Goal: Task Accomplishment & Management: Manage account settings

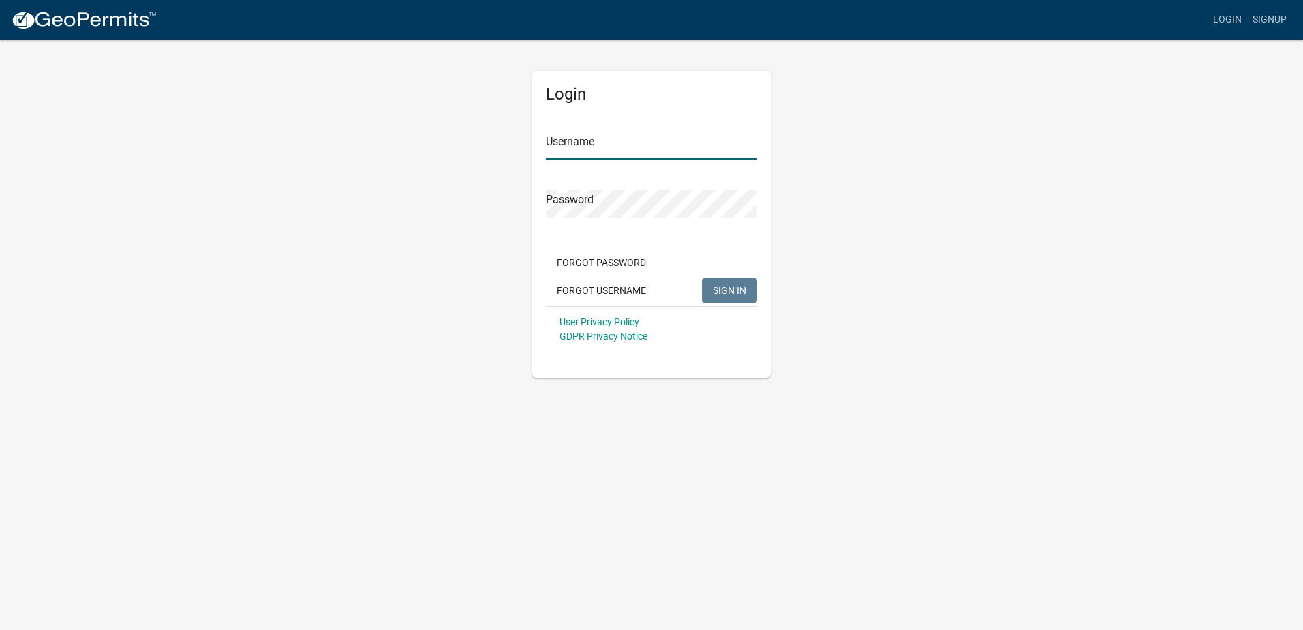
type input "[PERSON_NAME][EMAIL_ADDRESS][PERSON_NAME][DOMAIN_NAME]"
click at [731, 289] on span "SIGN IN" at bounding box center [729, 289] width 33 height 11
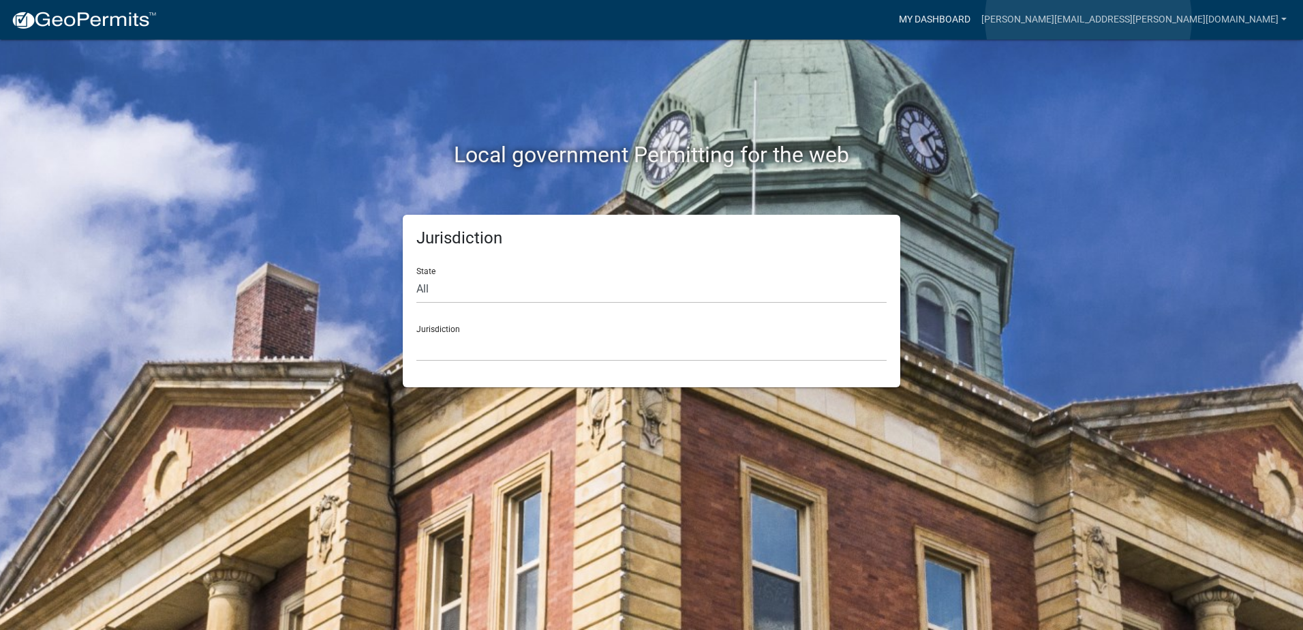
click at [976, 19] on link "My Dashboard" at bounding box center [934, 20] width 82 height 26
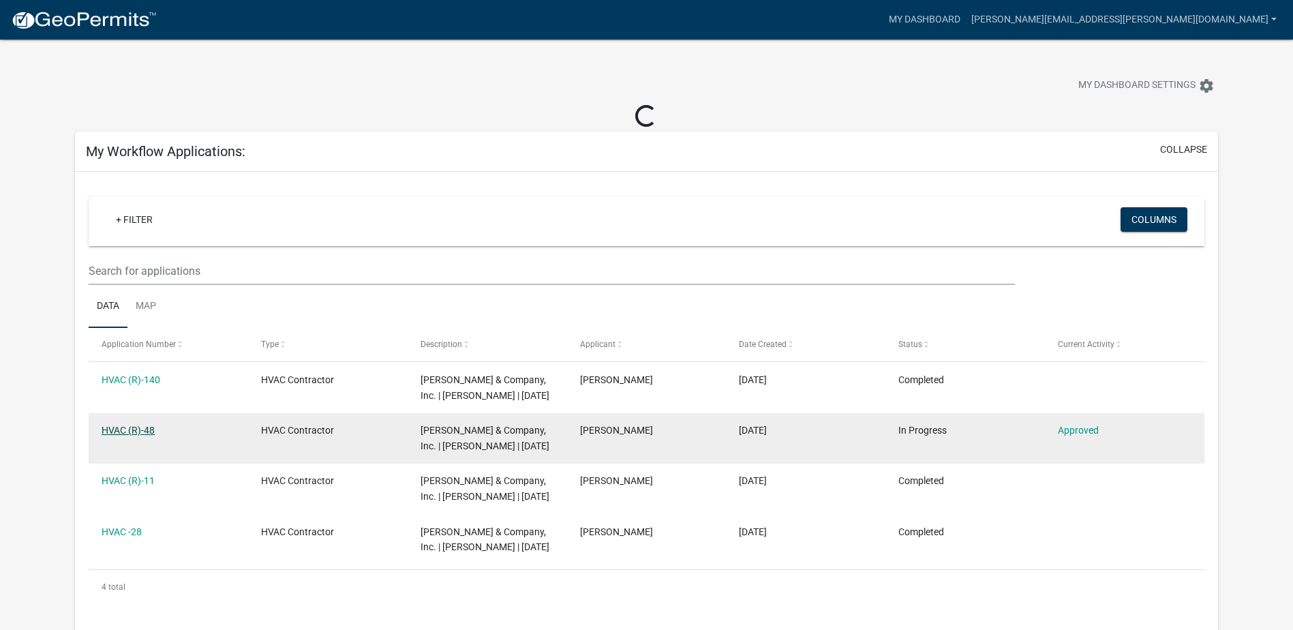
click at [118, 425] on link "HVAC (R)-48" at bounding box center [128, 430] width 53 height 11
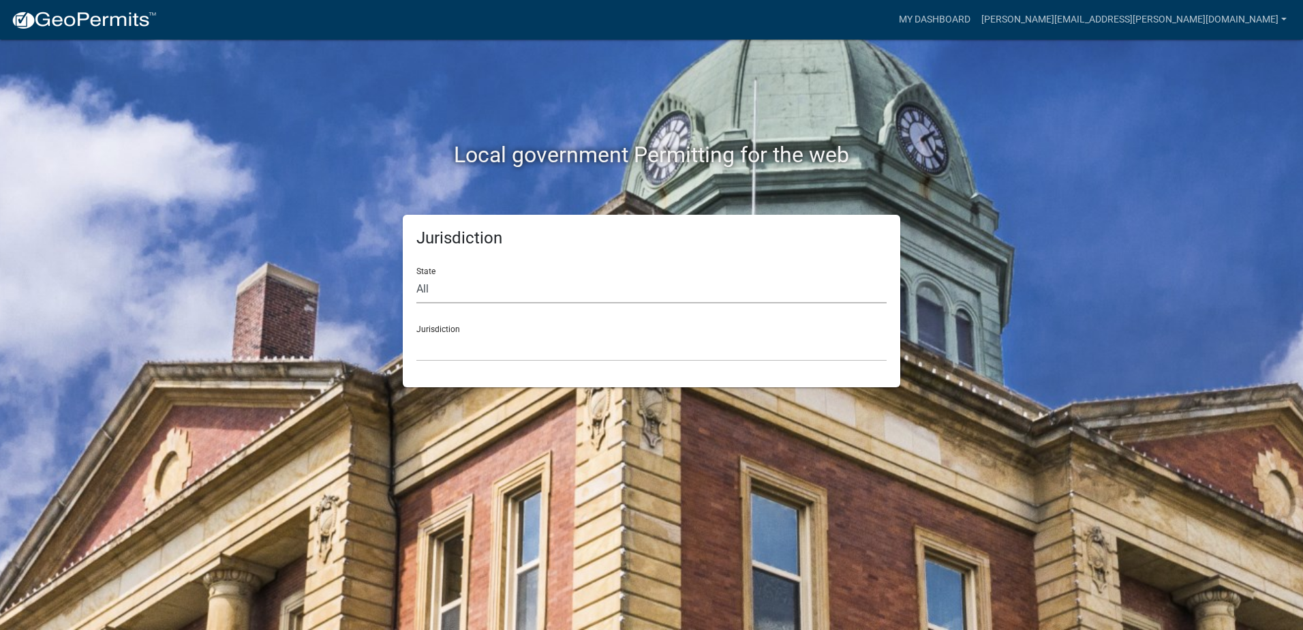
click at [445, 287] on select "All [US_STATE] [US_STATE] [US_STATE] [US_STATE] [US_STATE] [US_STATE] [US_STATE…" at bounding box center [651, 289] width 470 height 28
select select "[US_STATE]"
click at [416, 275] on select "All [US_STATE] [US_STATE] [US_STATE] [US_STATE] [US_STATE] [US_STATE] [US_STATE…" at bounding box center [651, 289] width 470 height 28
click at [461, 332] on div "Jurisdiction City of [GEOGRAPHIC_DATA], [US_STATE] City of [GEOGRAPHIC_DATA], […" at bounding box center [651, 337] width 470 height 47
click at [441, 324] on div "Jurisdiction City of [GEOGRAPHIC_DATA], [US_STATE] City of [GEOGRAPHIC_DATA], […" at bounding box center [651, 337] width 470 height 47
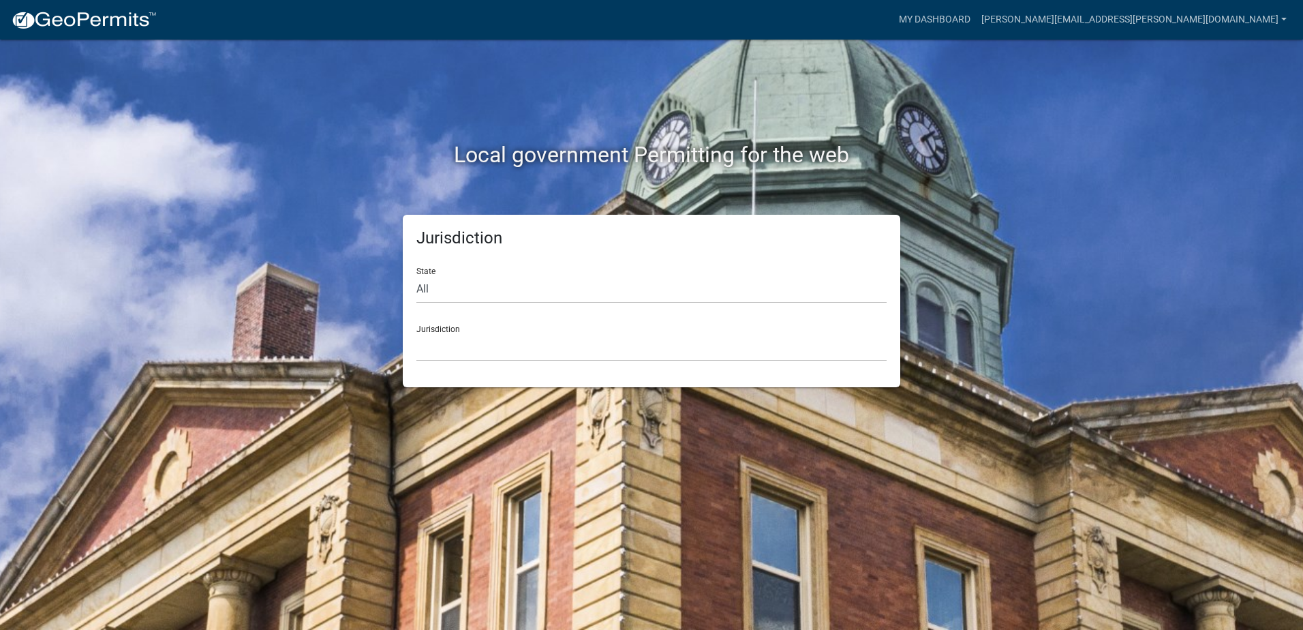
click at [407, 327] on div "Jurisdiction State All [US_STATE] [US_STATE] [US_STATE] [US_STATE] [US_STATE] […" at bounding box center [651, 301] width 497 height 172
click at [442, 331] on div "Jurisdiction City of [GEOGRAPHIC_DATA], [US_STATE] City of [GEOGRAPHIC_DATA], […" at bounding box center [651, 337] width 470 height 47
click at [976, 19] on link "My Dashboard" at bounding box center [934, 20] width 82 height 26
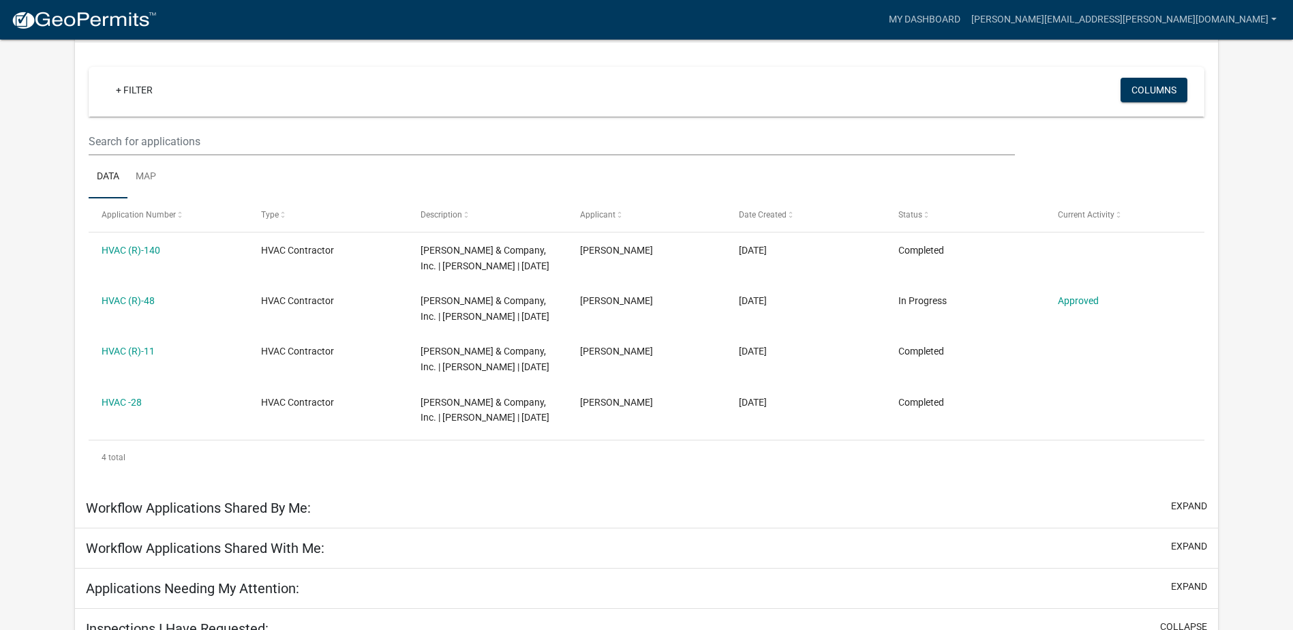
scroll to position [341, 0]
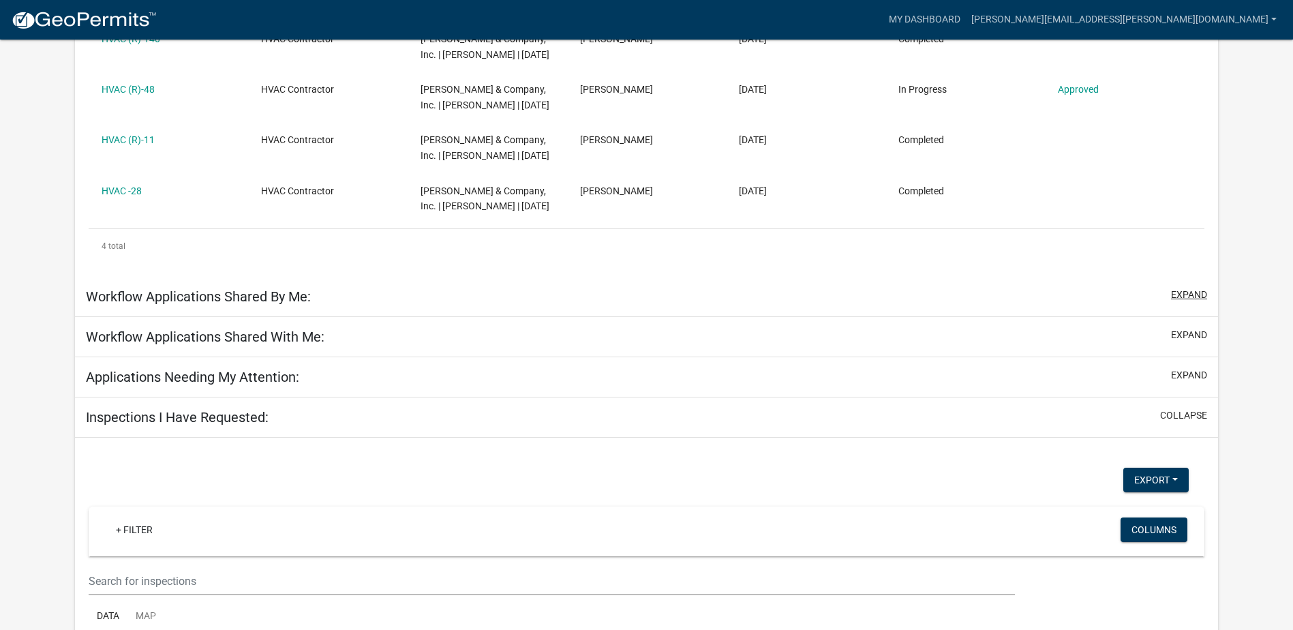
click at [1182, 296] on button "expand" at bounding box center [1189, 295] width 36 height 14
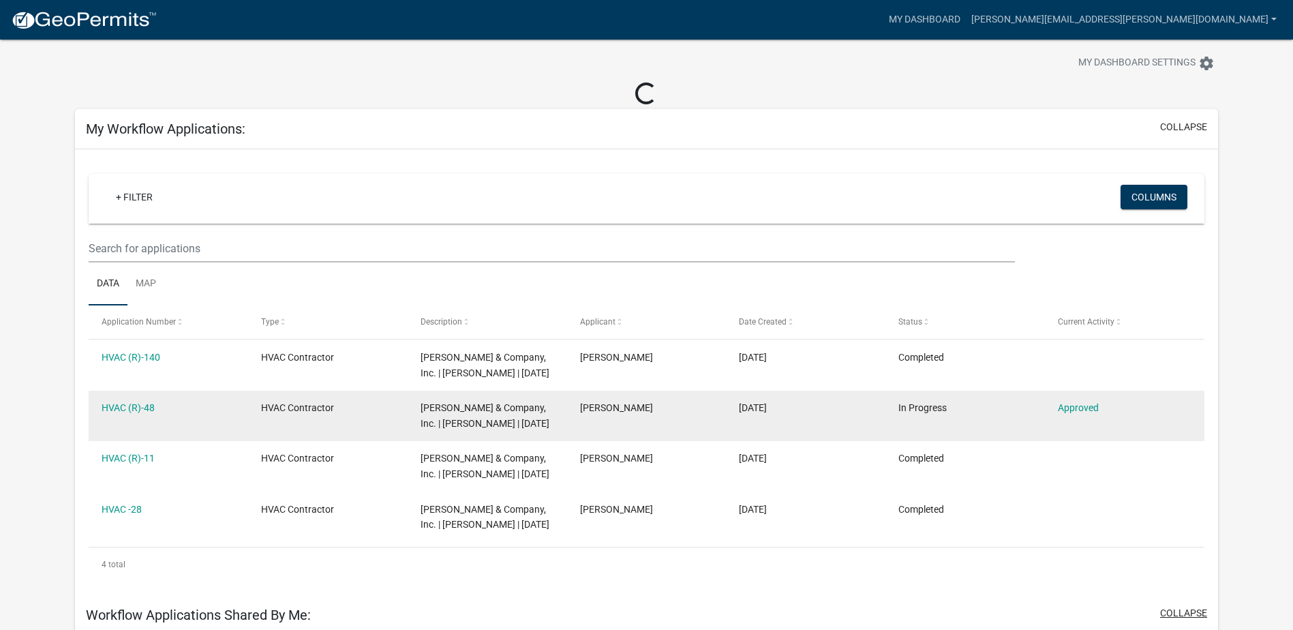
scroll to position [0, 0]
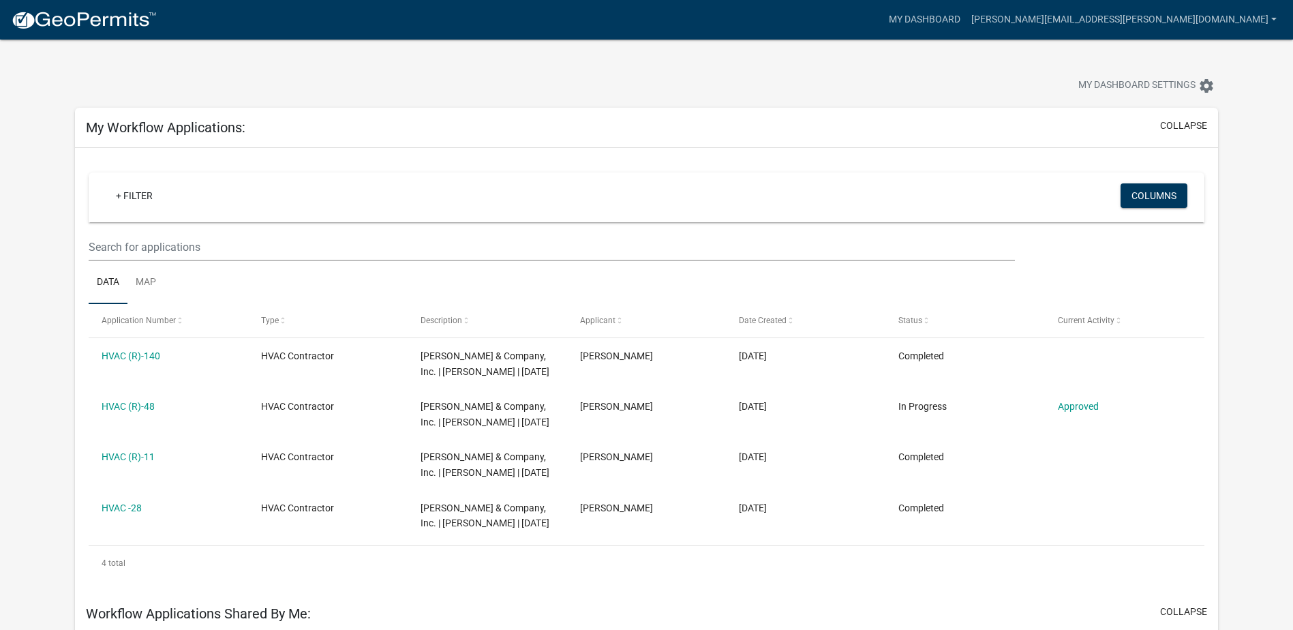
click at [129, 27] on img at bounding box center [84, 20] width 146 height 20
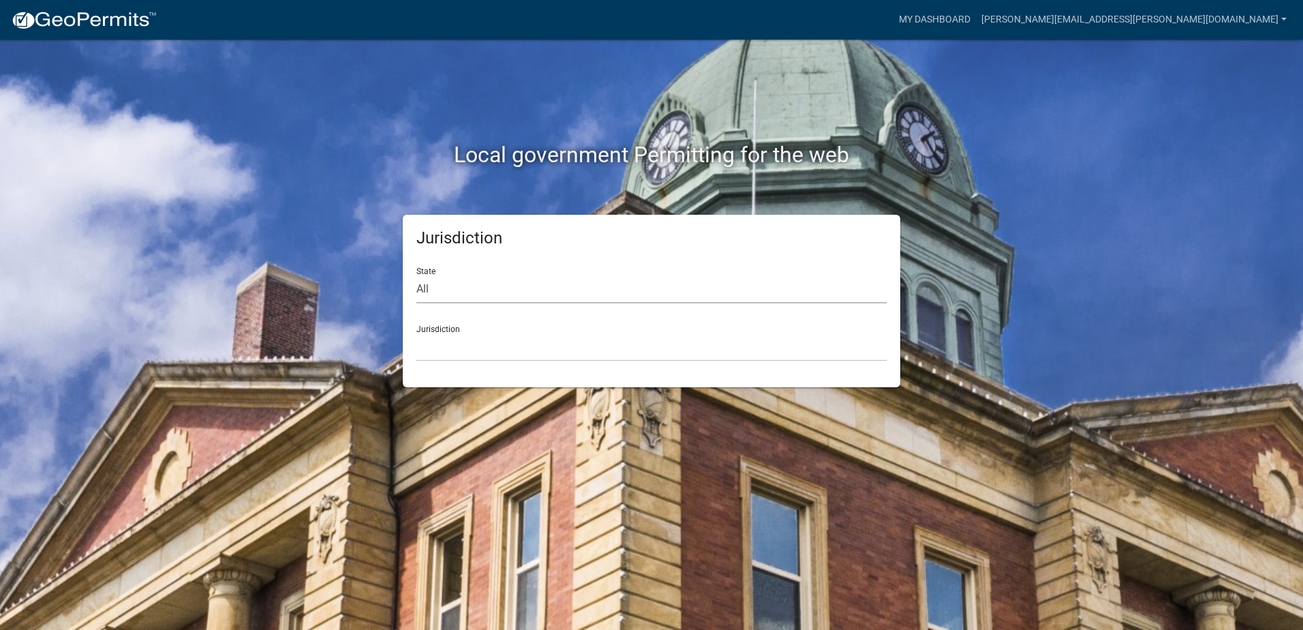
click at [562, 289] on select "All [US_STATE] [US_STATE] [US_STATE] [US_STATE] [US_STATE] [US_STATE] [US_STATE…" at bounding box center [651, 289] width 470 height 28
select select "[US_STATE]"
click at [416, 275] on select "All [US_STATE] [US_STATE] [US_STATE] [US_STATE] [US_STATE] [US_STATE] [US_STATE…" at bounding box center [651, 289] width 470 height 28
click at [1131, 489] on div "Local government Permitting for the web Jurisdiction State All [US_STATE] [US_S…" at bounding box center [651, 315] width 1303 height 630
click at [1154, 22] on link "[PERSON_NAME][EMAIL_ADDRESS][PERSON_NAME][DOMAIN_NAME]" at bounding box center [1134, 20] width 316 height 26
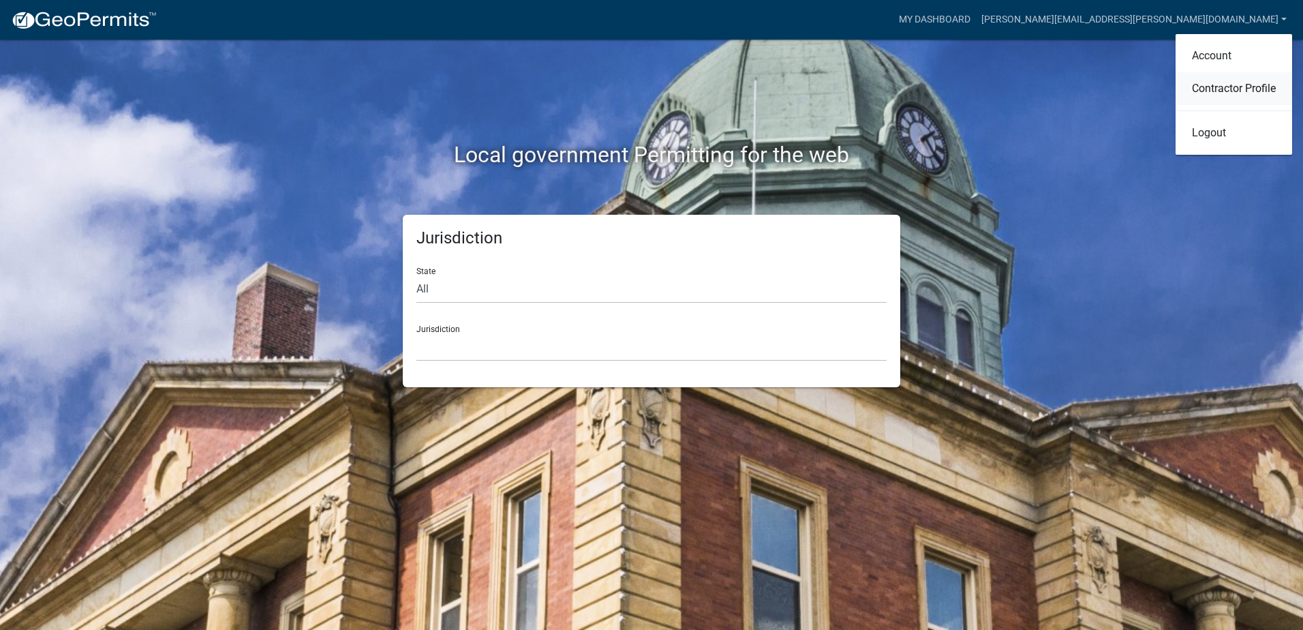
click at [1226, 78] on link "Contractor Profile" at bounding box center [1234, 88] width 117 height 33
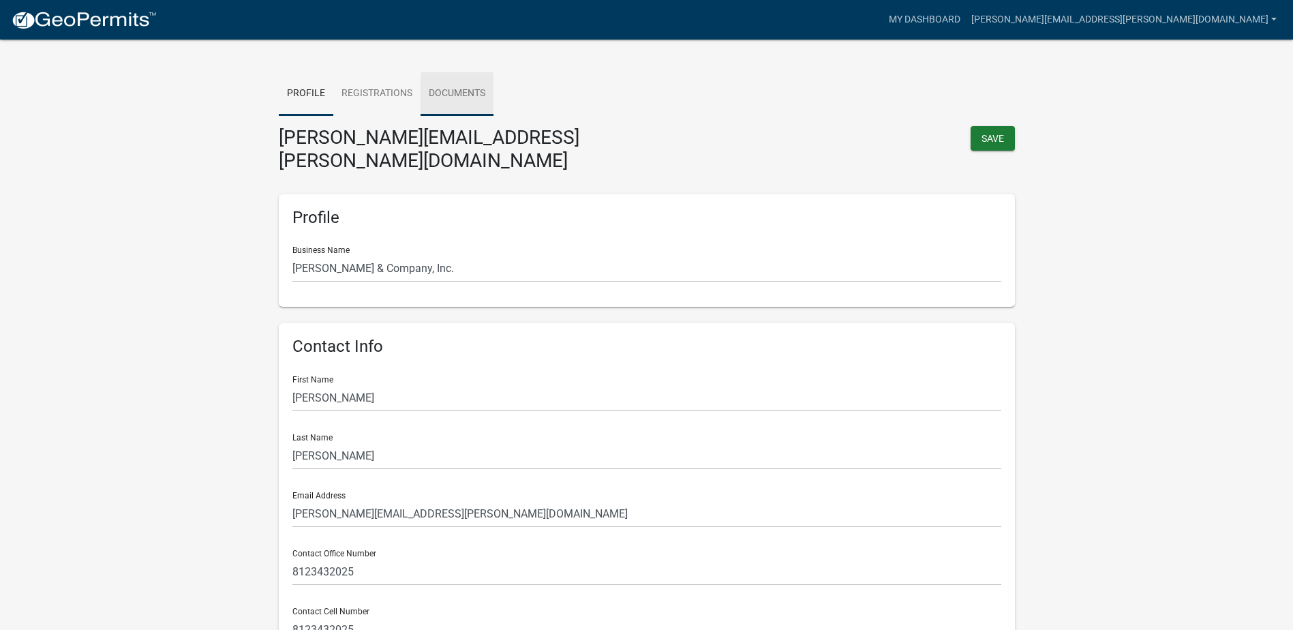
click at [459, 95] on link "Documents" at bounding box center [456, 94] width 73 height 44
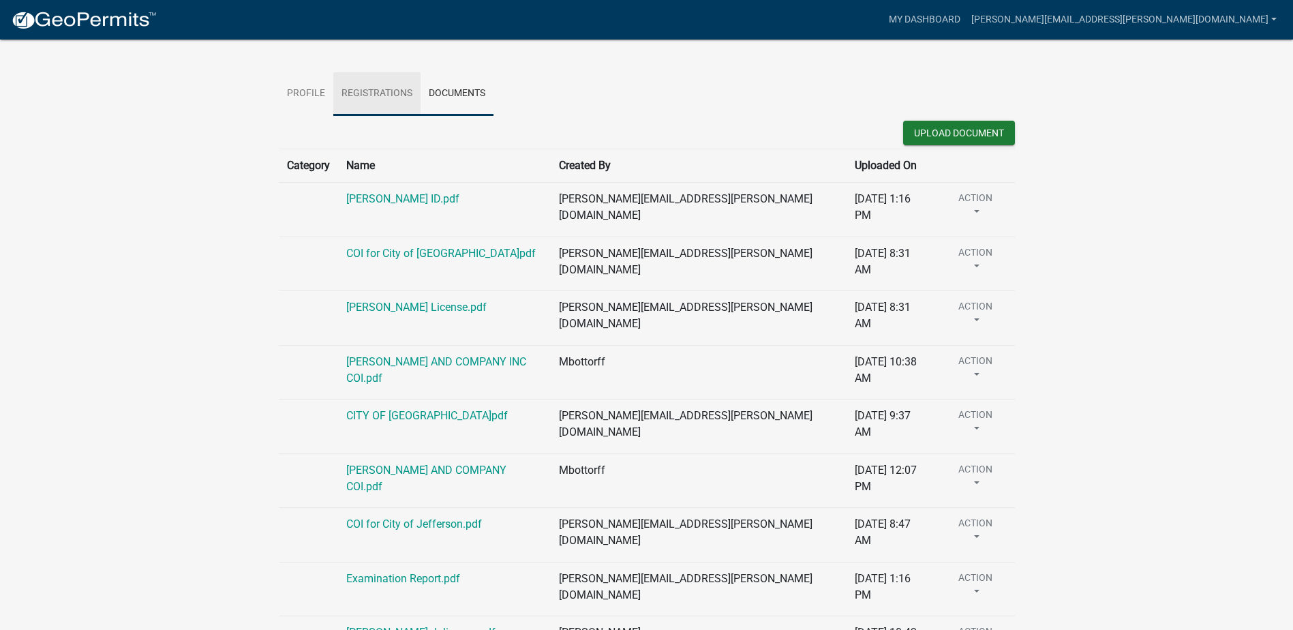
click at [360, 95] on link "Registrations" at bounding box center [376, 94] width 87 height 44
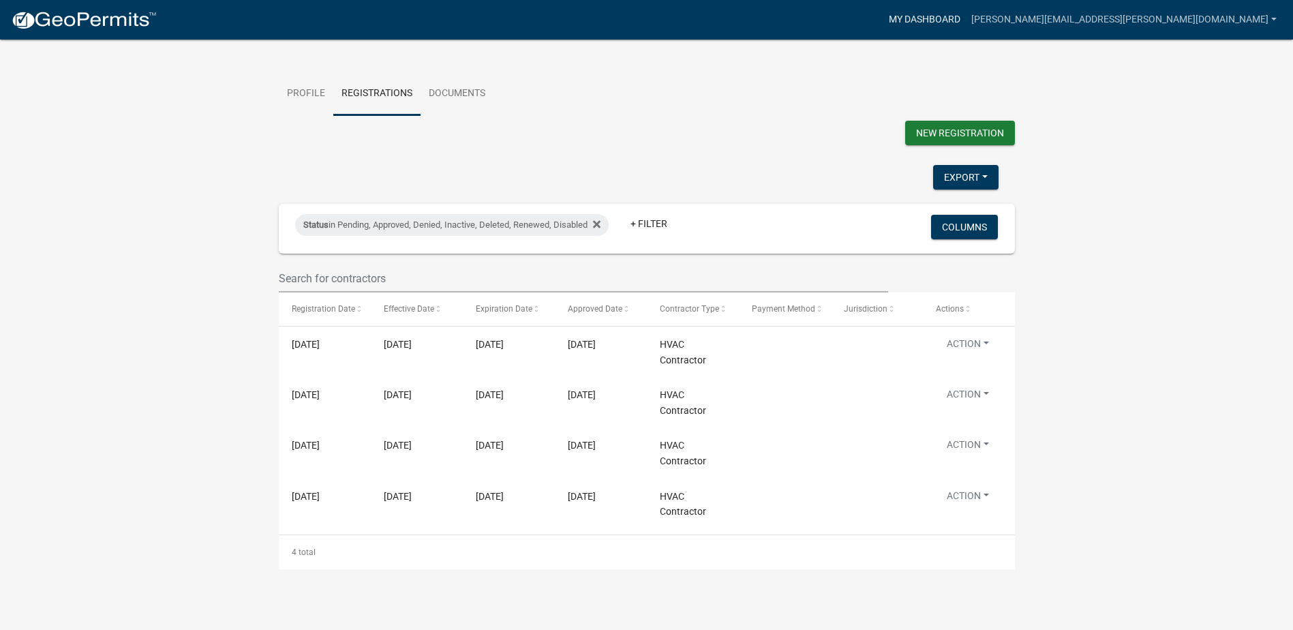
click at [966, 14] on link "My Dashboard" at bounding box center [924, 20] width 82 height 26
